Goal: Entertainment & Leisure: Consume media (video, audio)

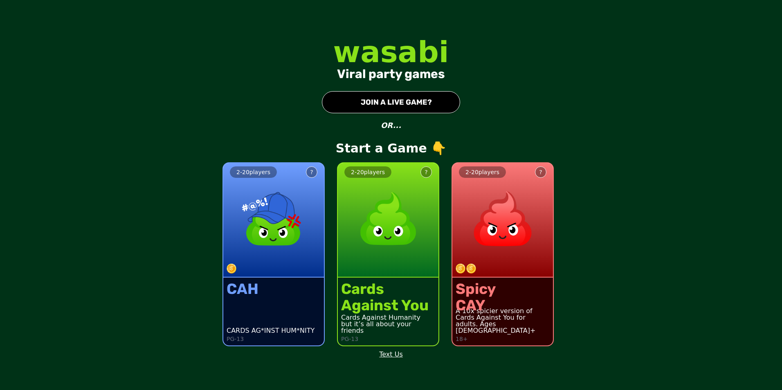
click at [514, 225] on img at bounding box center [503, 219] width 72 height 72
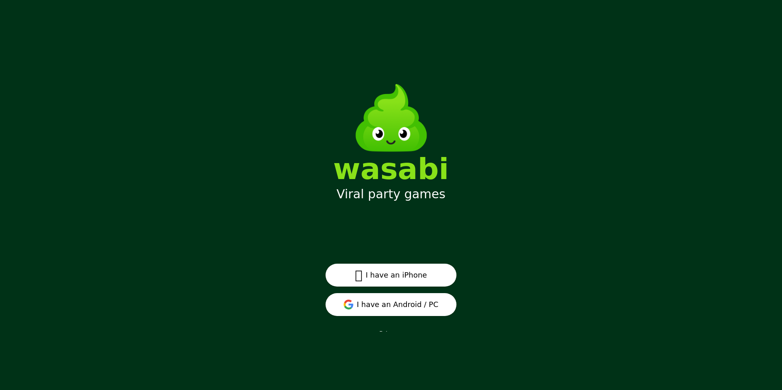
click at [436, 243] on button "I have an Android / PC" at bounding box center [391, 304] width 131 height 23
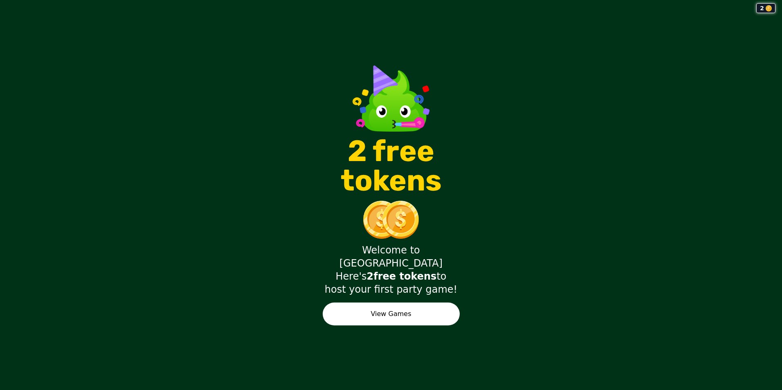
click at [439, 303] on button "View Games" at bounding box center [391, 314] width 137 height 23
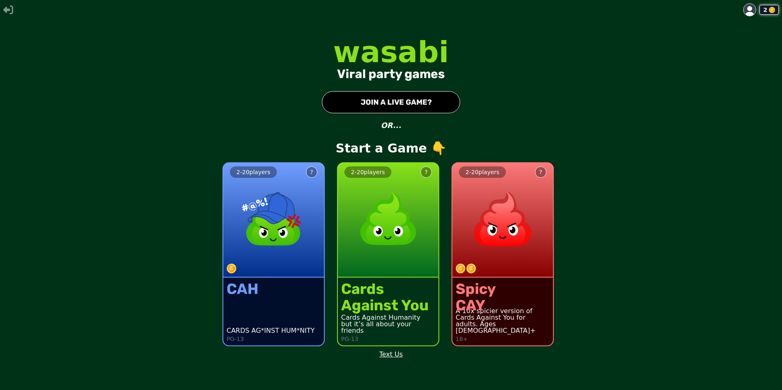
click at [516, 263] on div "2 - 20 players ?" at bounding box center [503, 220] width 101 height 115
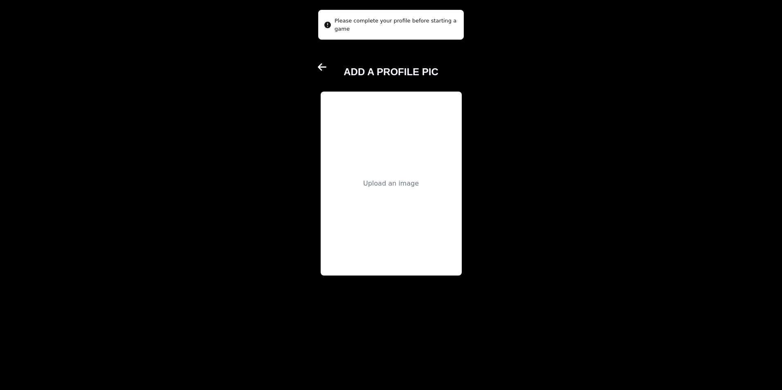
click at [387, 165] on div "Upload an image" at bounding box center [391, 184] width 141 height 184
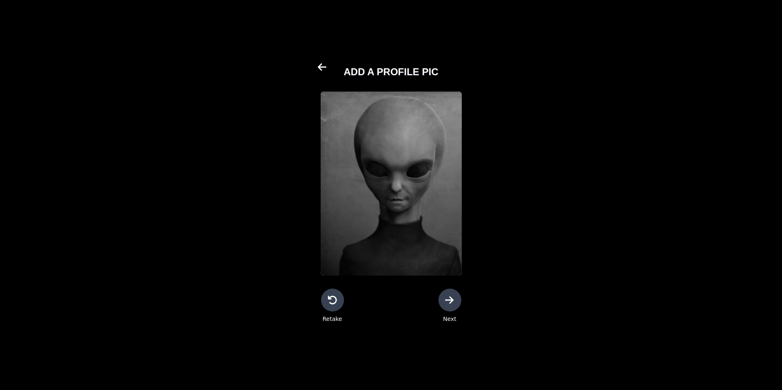
click at [458, 306] on div at bounding box center [450, 300] width 23 height 23
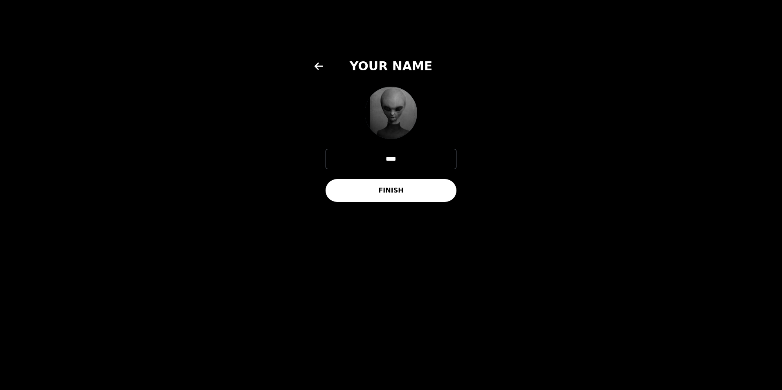
drag, startPoint x: 404, startPoint y: 163, endPoint x: 336, endPoint y: 164, distance: 68.3
click at [336, 164] on input "****" at bounding box center [391, 159] width 131 height 20
type input "*******"
click at [438, 196] on button "FINISH" at bounding box center [391, 190] width 131 height 23
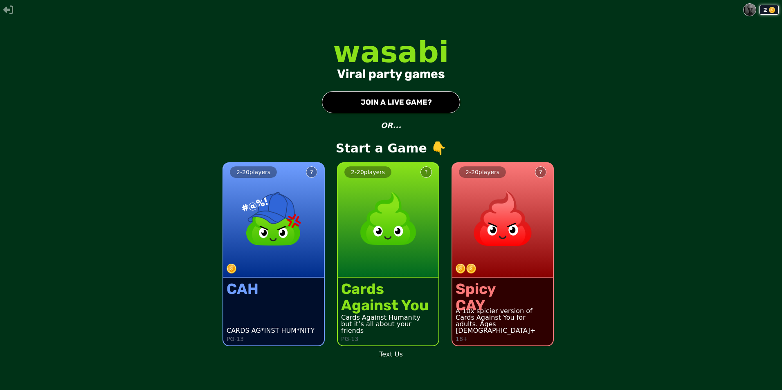
click at [504, 293] on div "Spicy CAY A 10x spicier version of Cards Against You for adults. Ages [DEMOGRAP…" at bounding box center [503, 312] width 101 height 68
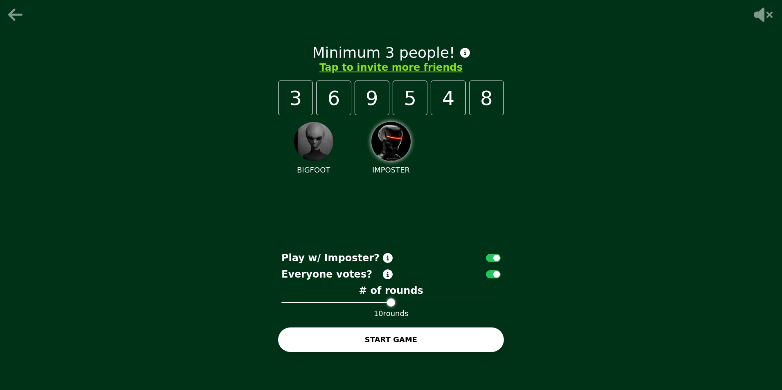
click at [409, 338] on button "START GAME" at bounding box center [391, 340] width 226 height 25
click at [496, 257] on button "button" at bounding box center [493, 258] width 15 height 8
click at [300, 95] on div "3" at bounding box center [295, 98] width 35 height 35
click at [354, 67] on button "Tap to invite more friends" at bounding box center [391, 67] width 143 height 13
click at [493, 256] on button "button" at bounding box center [493, 258] width 15 height 8
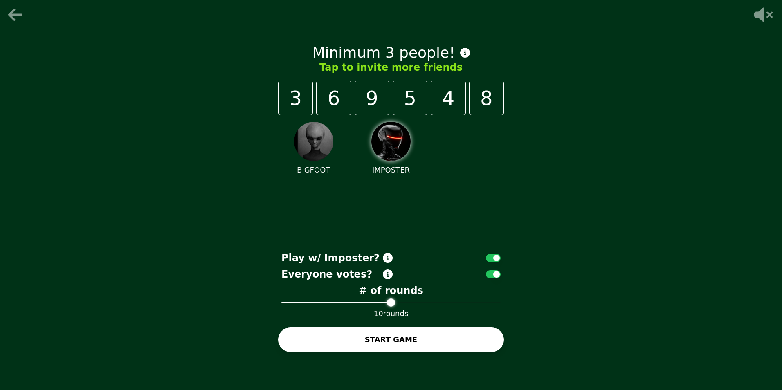
click at [433, 67] on button "Tap to invite more friends" at bounding box center [391, 67] width 143 height 13
click at [431, 69] on button "Tap to invite more friends" at bounding box center [391, 67] width 143 height 13
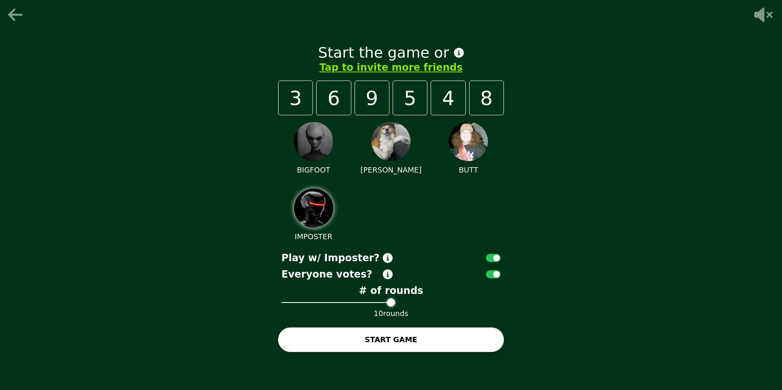
click at [440, 342] on button "START GAME" at bounding box center [391, 340] width 226 height 25
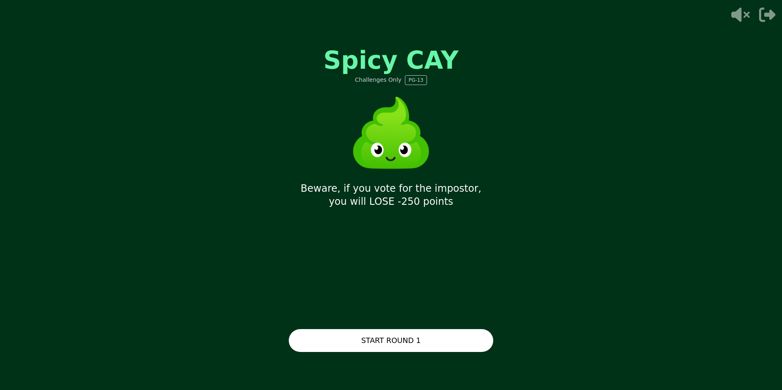
click at [445, 337] on button "START ROUND 1" at bounding box center [391, 340] width 205 height 23
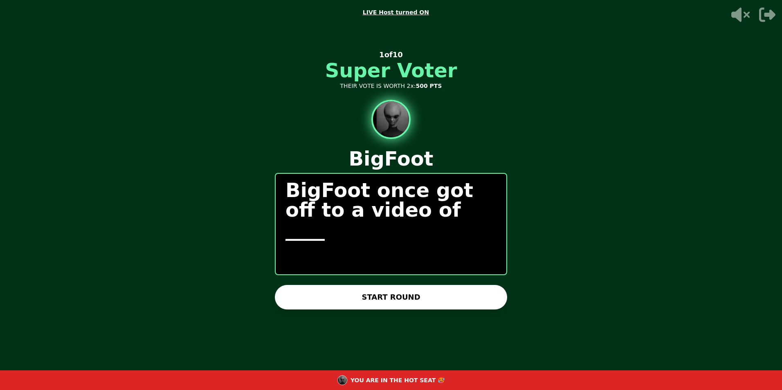
click at [732, 13] on icon at bounding box center [741, 15] width 18 height 14
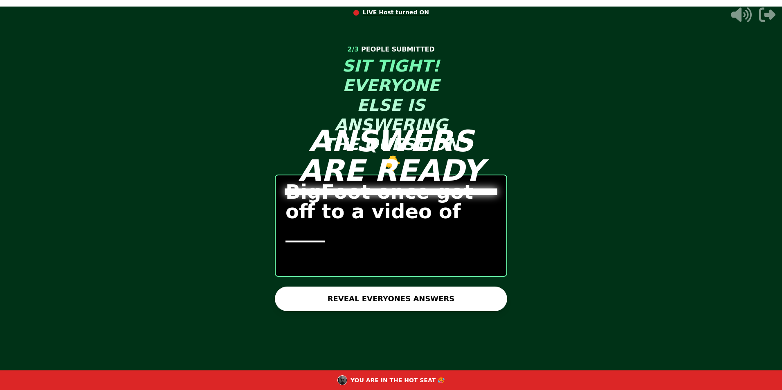
click at [459, 297] on button "REVEAL EVERYONES ANSWERS" at bounding box center [391, 299] width 232 height 25
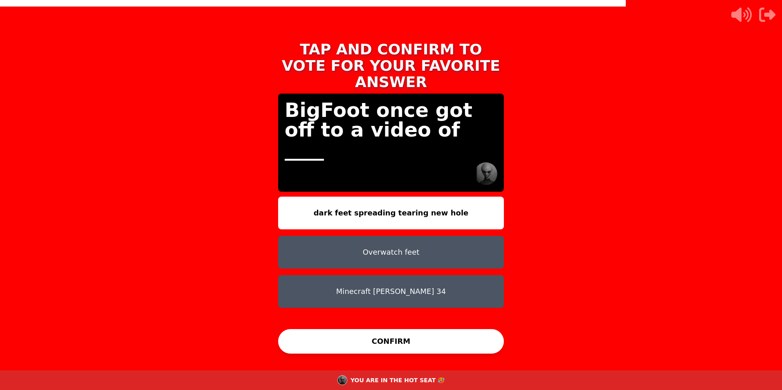
click at [432, 236] on button "Overwatch feet" at bounding box center [391, 252] width 226 height 33
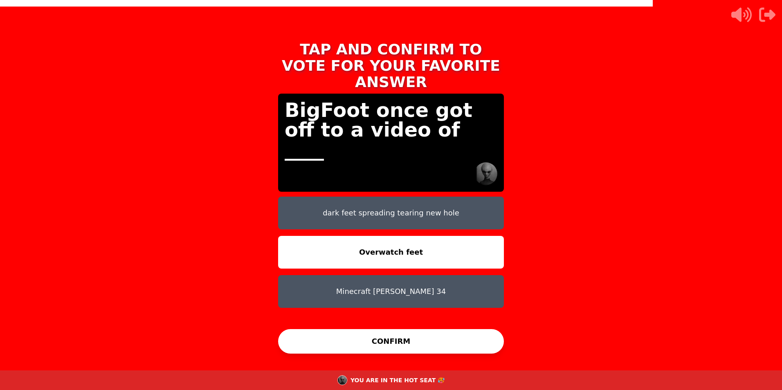
click at [384, 347] on button "CONFIRM" at bounding box center [391, 341] width 226 height 25
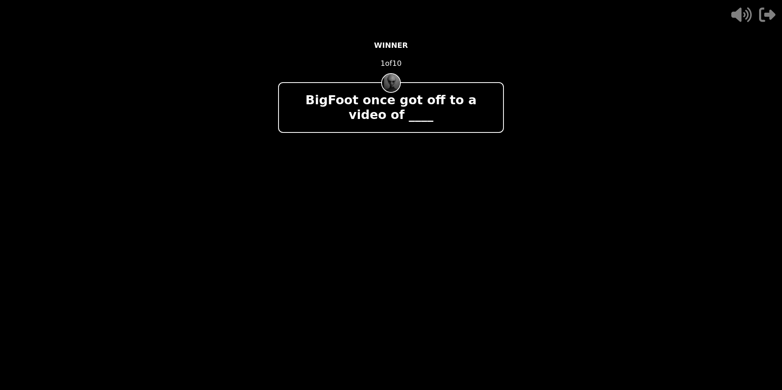
click at [651, 279] on video at bounding box center [391, 195] width 782 height 390
click at [516, 249] on video at bounding box center [391, 195] width 782 height 390
click at [397, 187] on div at bounding box center [391, 169] width 226 height 52
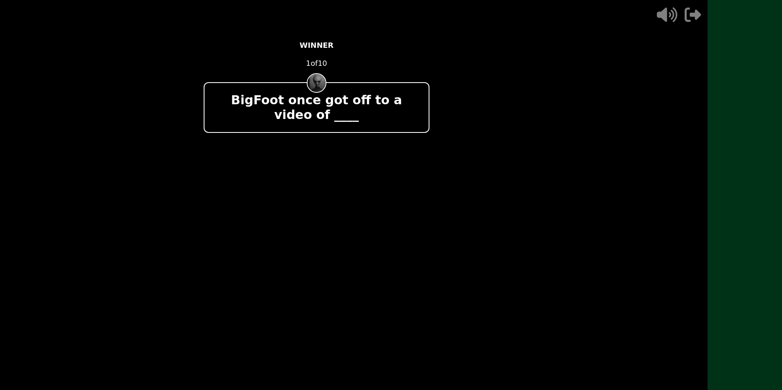
click at [744, 16] on main "- 500 PTS WINNER 1 of 10 BigFoot once got off to a video of ____ + 750 [PERSON_…" at bounding box center [391, 195] width 782 height 390
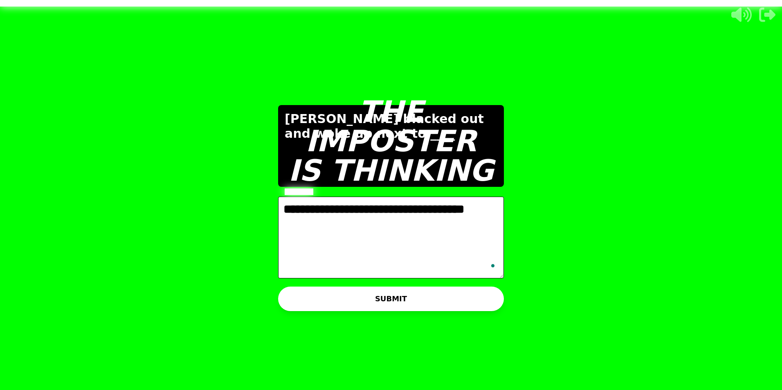
type textarea "**********"
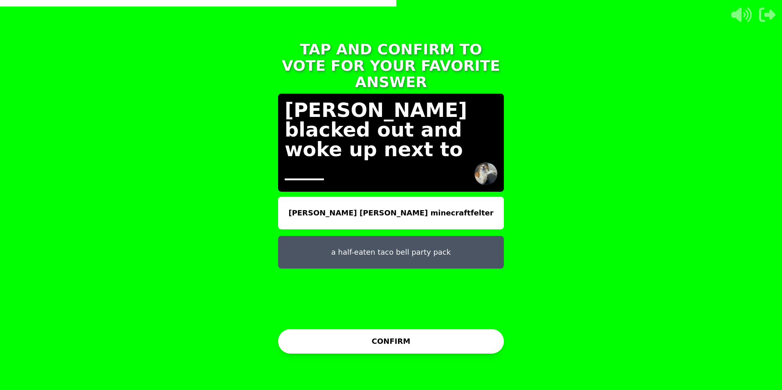
click at [392, 200] on button "[PERSON_NAME] [PERSON_NAME] minecraftfelter" at bounding box center [391, 213] width 226 height 33
click at [400, 355] on div "TAP AND CONFIRM TO VOTE FOR YOUR FAVORITE ANSWER [PERSON_NAME] blacked out and …" at bounding box center [391, 195] width 246 height 327
click at [392, 343] on button "CONFIRM" at bounding box center [391, 341] width 226 height 25
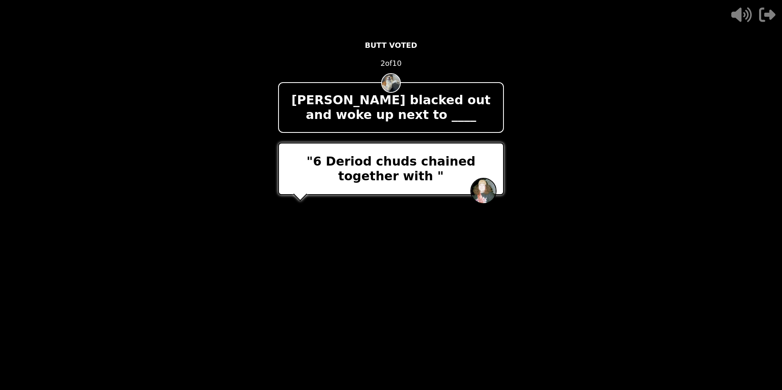
click at [743, 17] on icon at bounding box center [740, 15] width 26 height 16
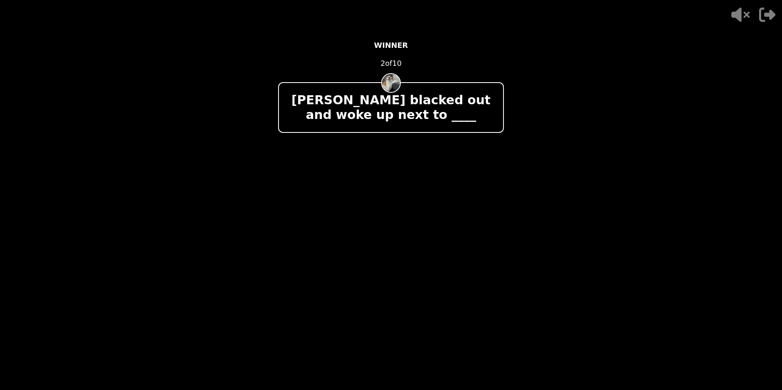
click at [612, 198] on video at bounding box center [391, 195] width 782 height 390
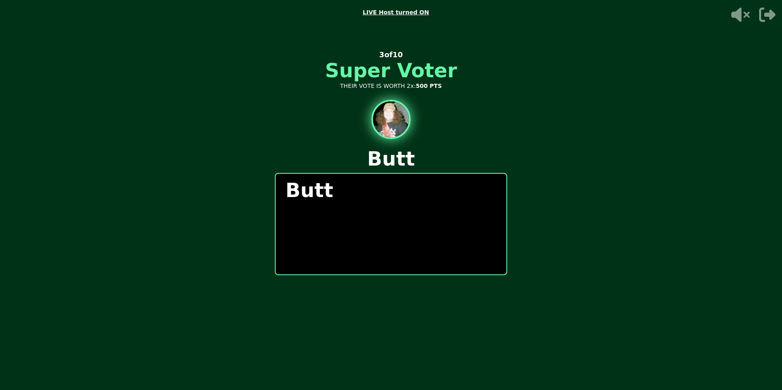
click at [770, 23] on icon "button" at bounding box center [767, 15] width 16 height 16
